Goal: Information Seeking & Learning: Learn about a topic

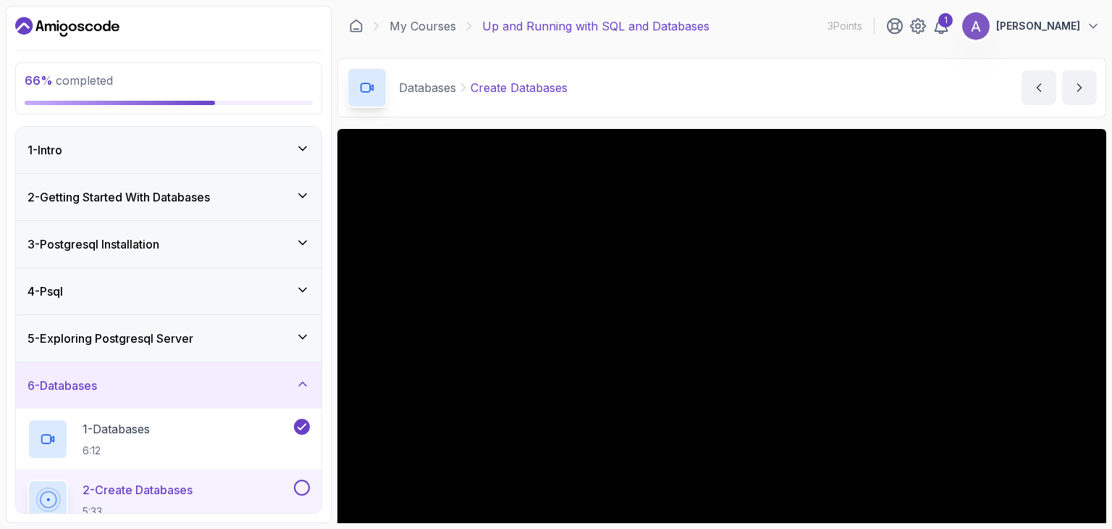
scroll to position [139, 0]
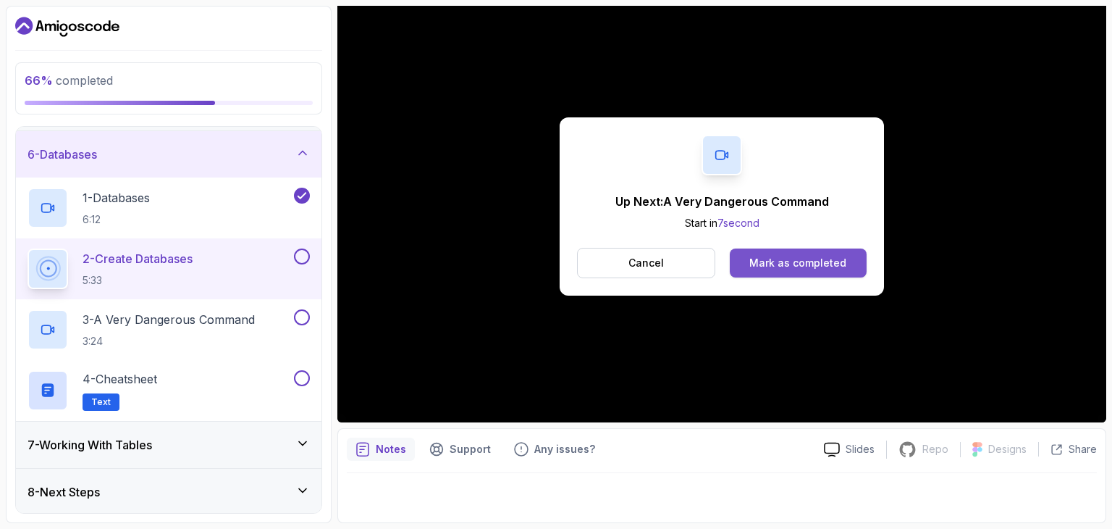
click at [796, 259] on div "Mark as completed" at bounding box center [797, 263] width 97 height 14
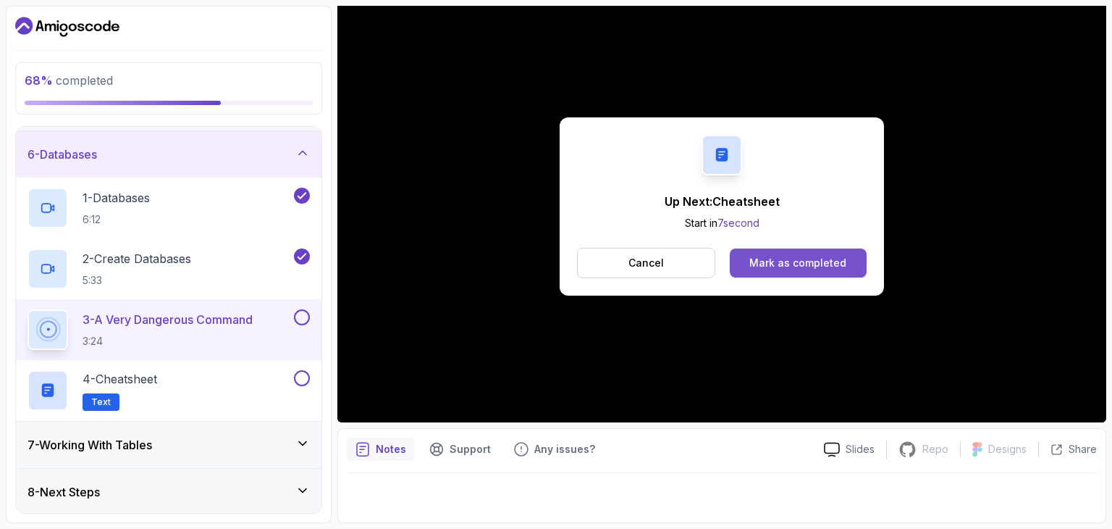
click at [780, 254] on button "Mark as completed" at bounding box center [798, 262] width 137 height 29
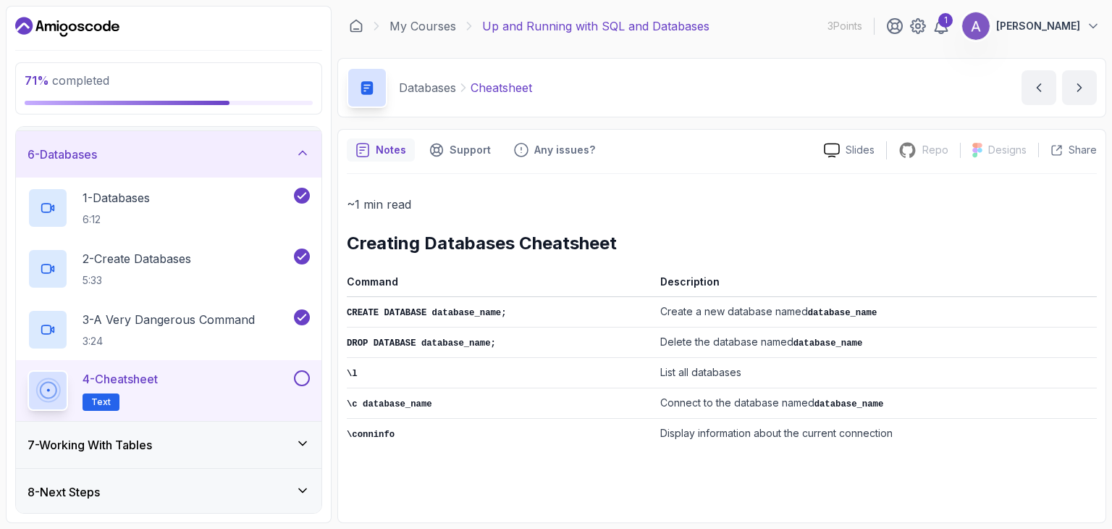
click at [300, 377] on button at bounding box center [302, 378] width 16 height 16
click at [298, 447] on icon at bounding box center [302, 443] width 14 height 14
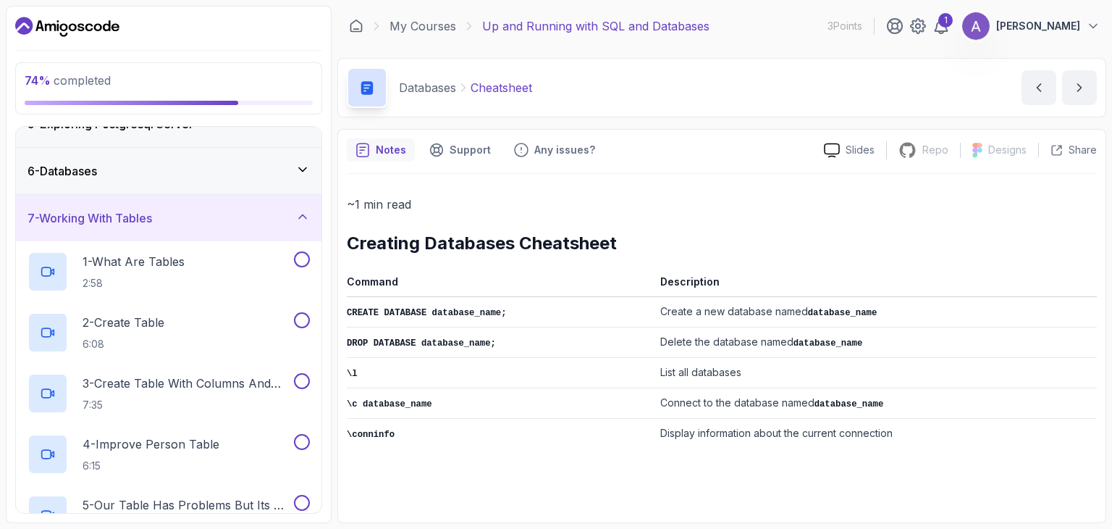
scroll to position [353, 0]
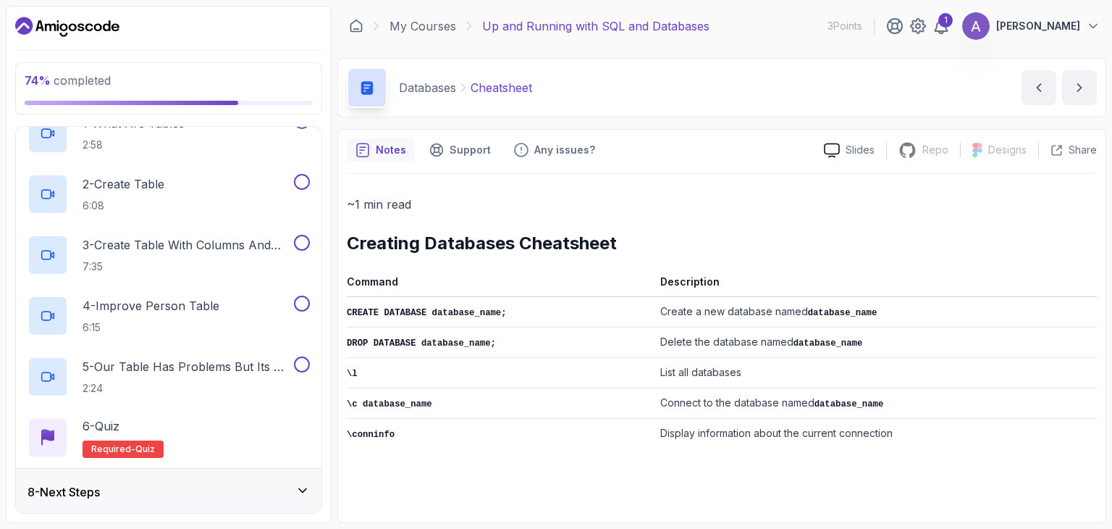
click at [308, 496] on div "8 - Next Steps" at bounding box center [169, 491] width 282 height 17
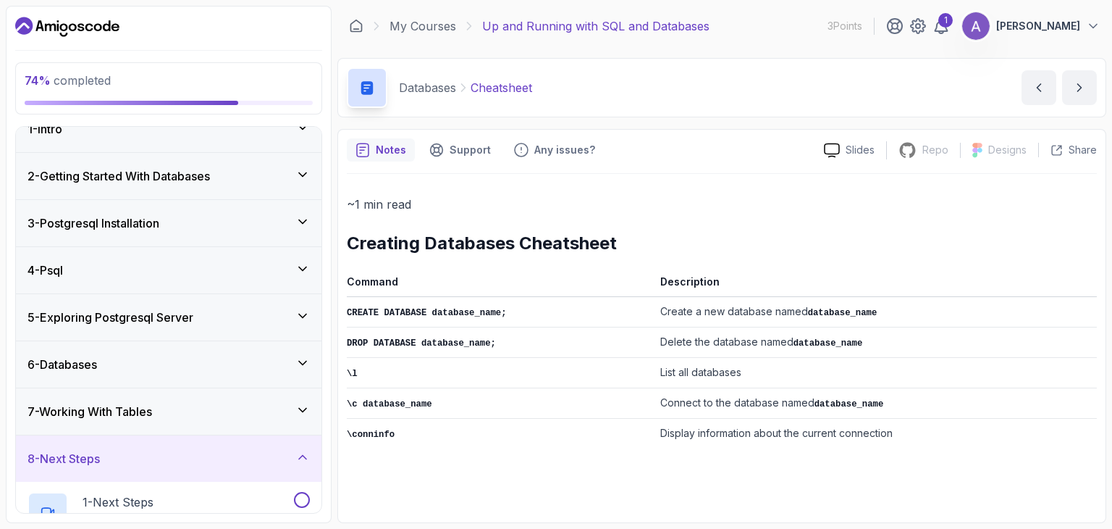
scroll to position [0, 0]
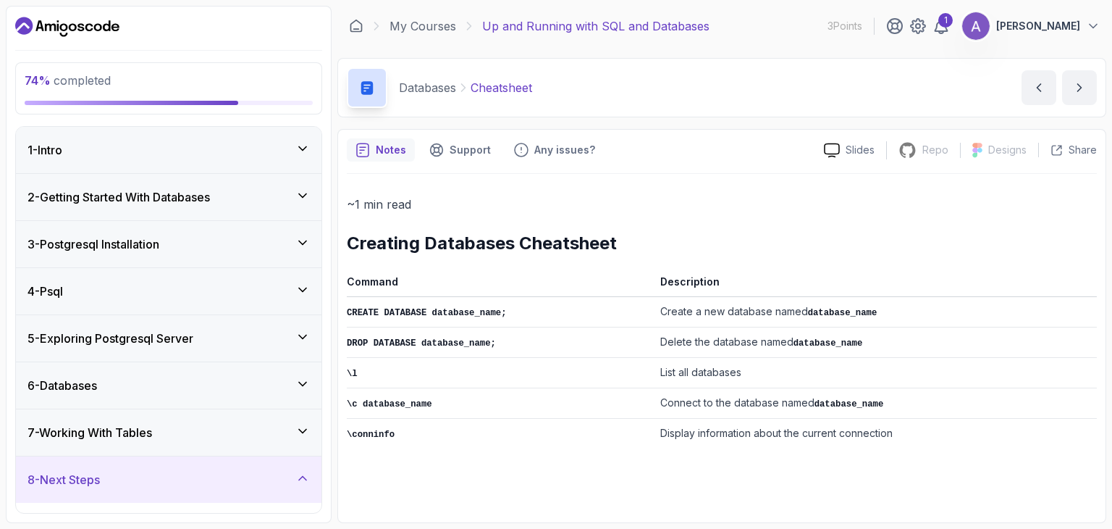
click at [303, 379] on icon at bounding box center [302, 384] width 14 height 14
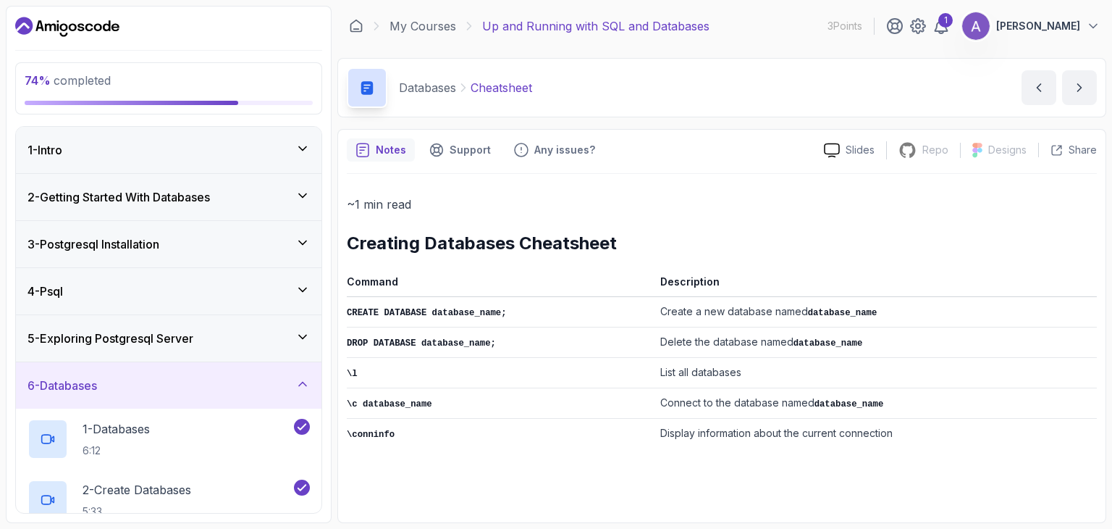
scroll to position [231, 0]
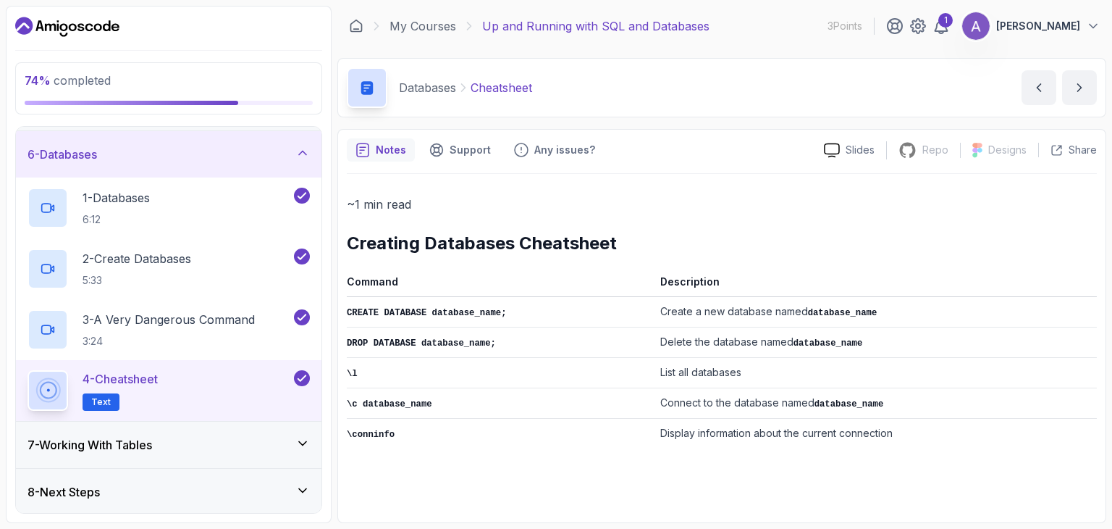
click at [297, 438] on icon at bounding box center [302, 443] width 14 height 14
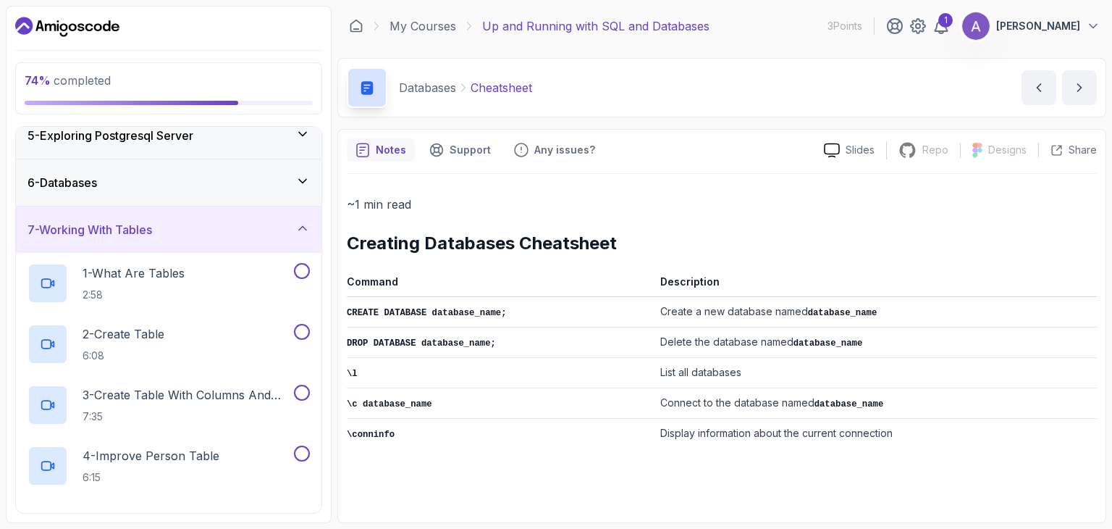
scroll to position [223, 0]
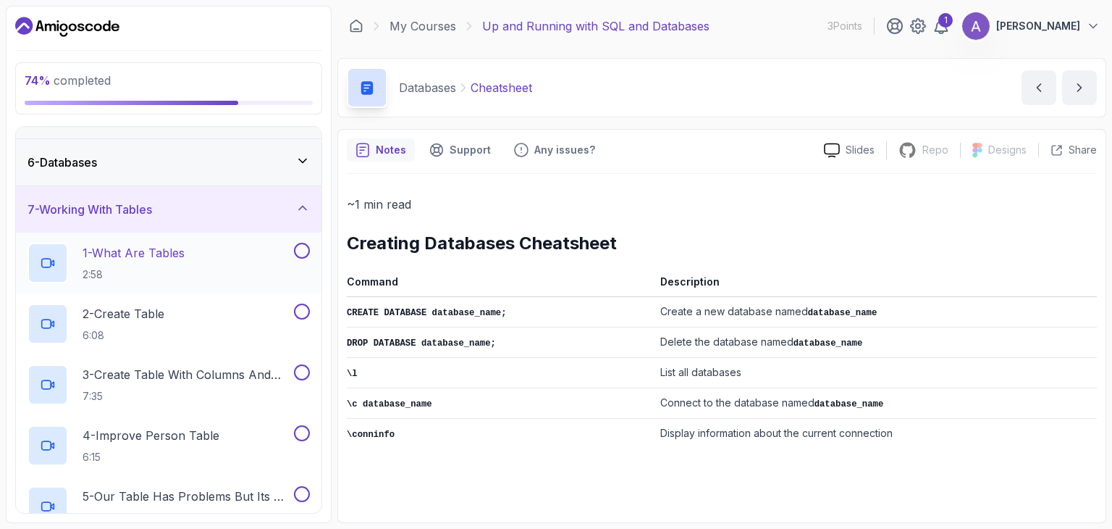
click at [252, 267] on div "1 - What Are Tables 2:58" at bounding box center [160, 263] width 264 height 41
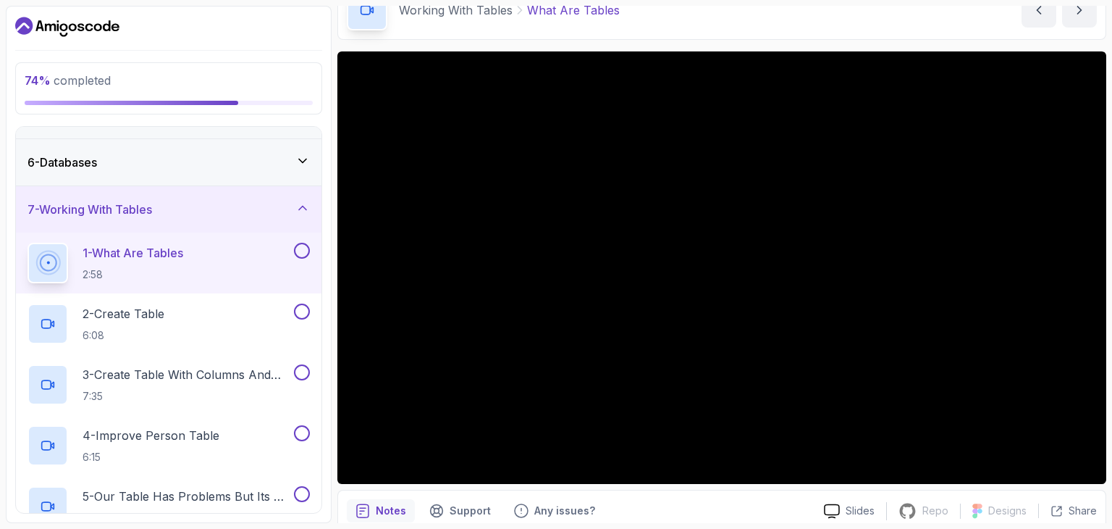
scroll to position [78, 0]
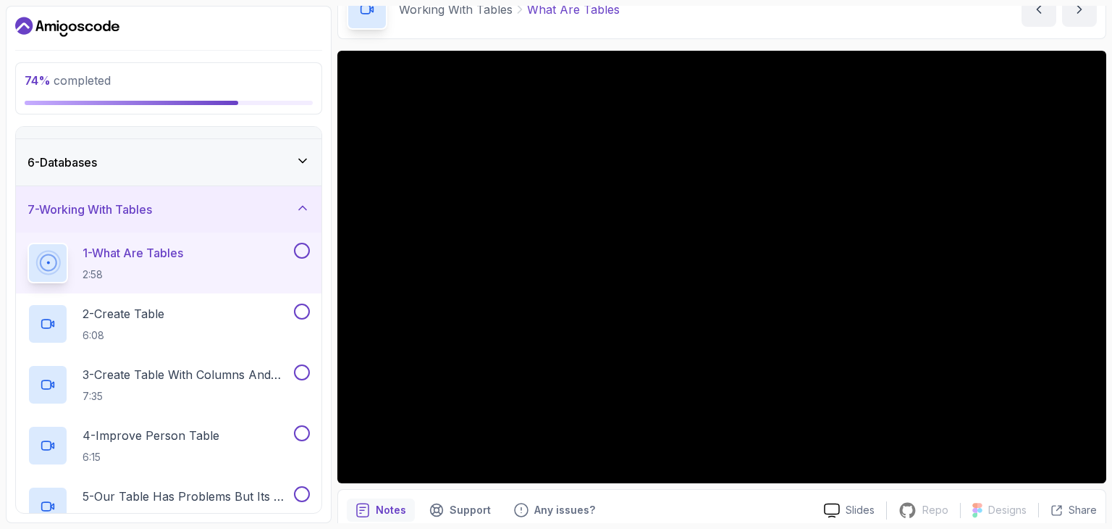
click at [28, 243] on button "1 - What Are Tables 2:58" at bounding box center [169, 263] width 282 height 41
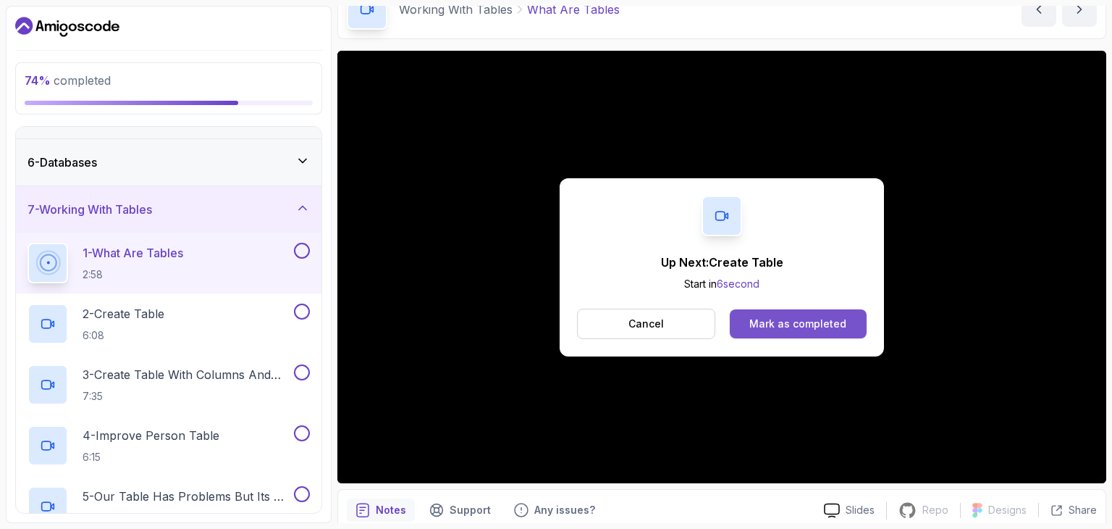
click at [786, 317] on div "Mark as completed" at bounding box center [797, 323] width 97 height 14
